Goal: Check status: Check status

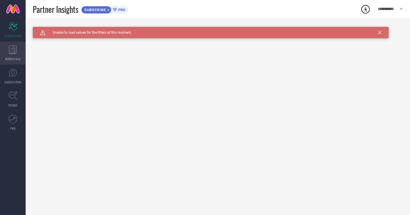
click at [9, 51] on icon at bounding box center [13, 49] width 8 height 9
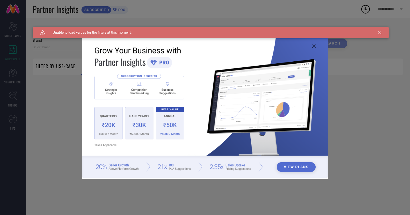
type input "1 STOP FASHION"
type input "All"
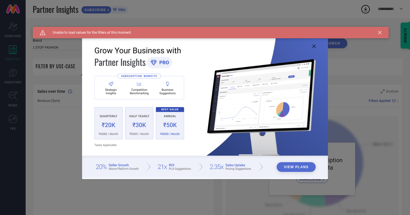
click at [311, 46] on img at bounding box center [205, 106] width 246 height 141
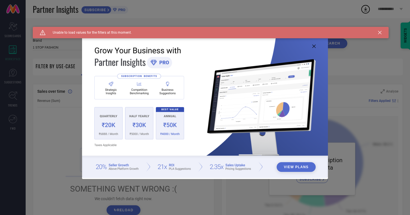
click at [314, 47] on icon at bounding box center [313, 45] width 3 height 3
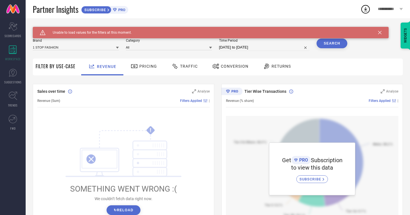
click at [379, 34] on icon at bounding box center [379, 32] width 3 height 3
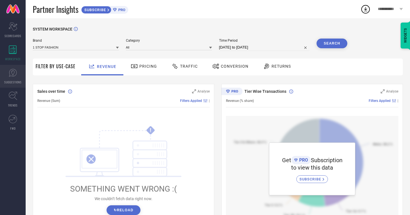
click at [14, 69] on icon at bounding box center [13, 72] width 9 height 9
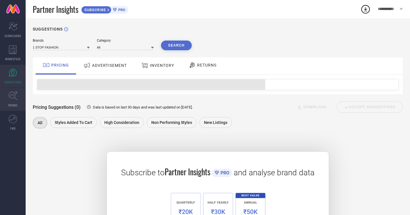
click at [15, 99] on icon at bounding box center [13, 95] width 9 height 9
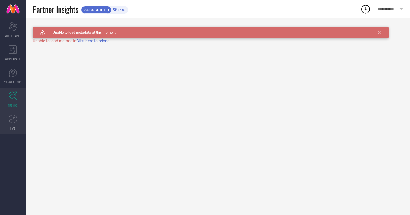
click at [12, 121] on icon at bounding box center [13, 119] width 9 height 9
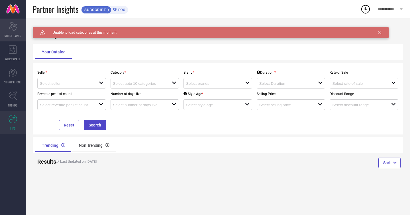
click at [14, 32] on div "Scorecard SCORECARDS" at bounding box center [13, 30] width 26 height 23
